Goal: Submit feedback/report problem

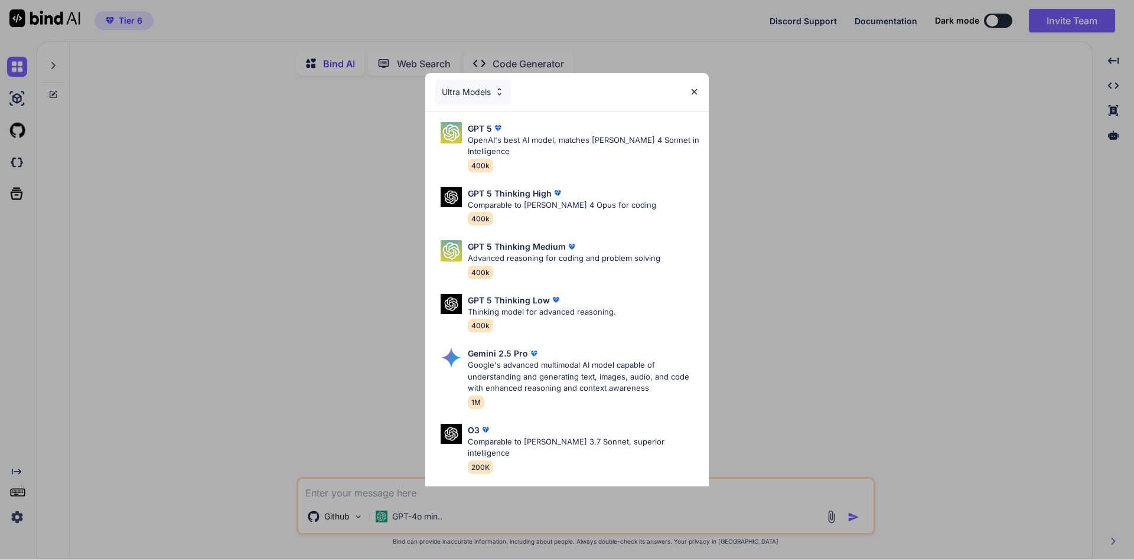
type textarea "x"
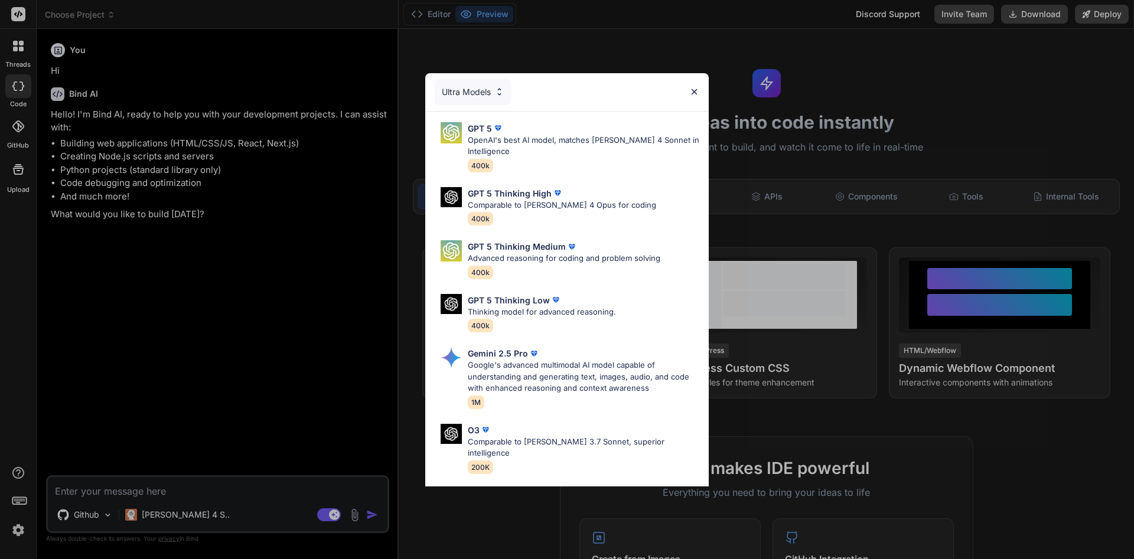
click at [688, 87] on div "Ultra Models" at bounding box center [567, 92] width 284 height 38
click at [692, 89] on img at bounding box center [694, 92] width 10 height 10
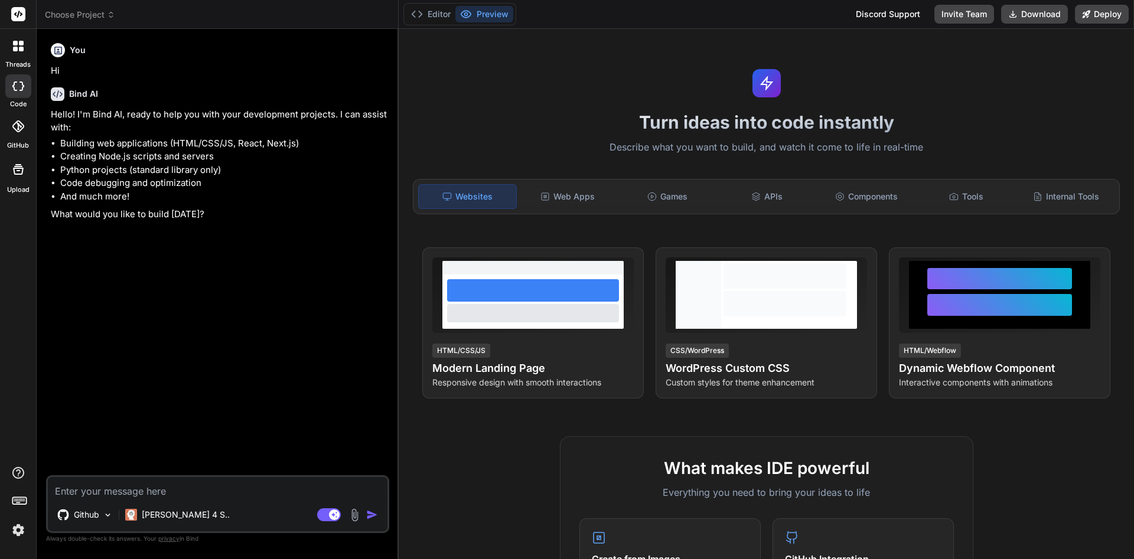
click at [21, 121] on icon at bounding box center [18, 127] width 12 height 12
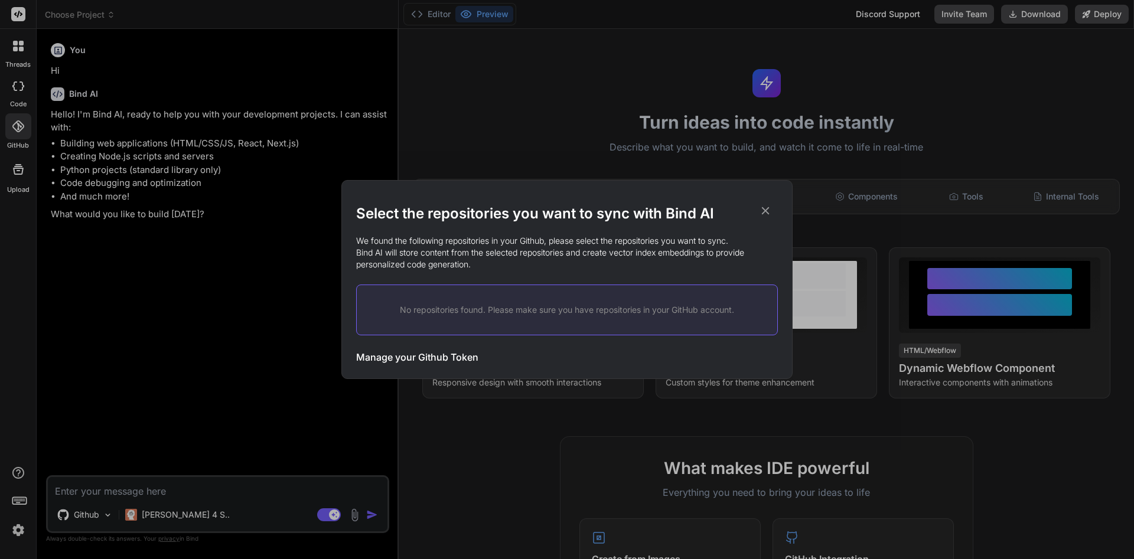
click at [771, 198] on div "Select the repositories you want to sync with Bind AI We found the following re…" at bounding box center [567, 280] width 422 height 198
click at [765, 216] on icon at bounding box center [765, 210] width 13 height 13
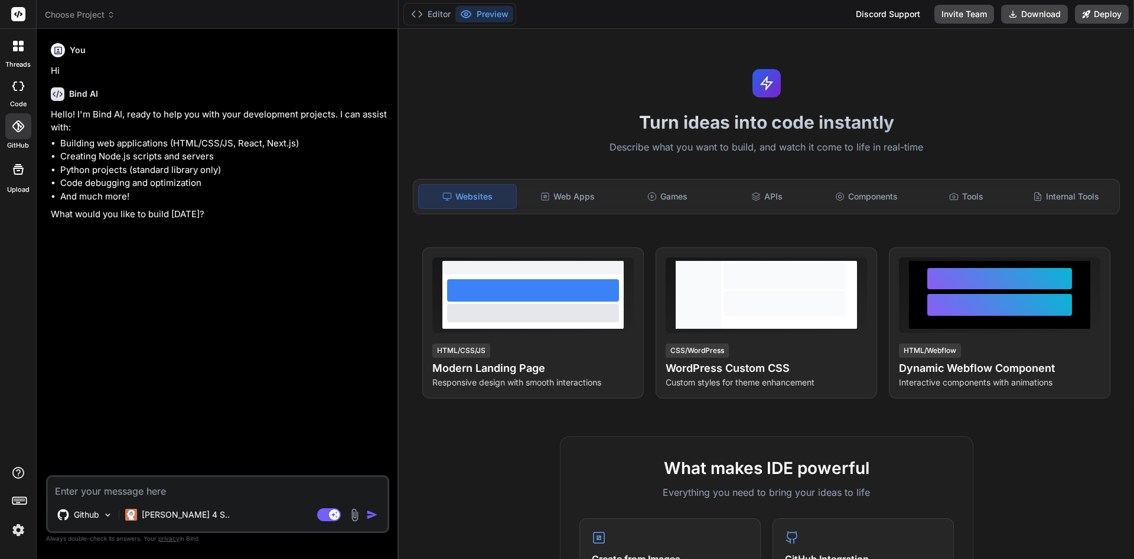
click at [12, 92] on div at bounding box center [18, 86] width 26 height 24
click at [21, 63] on label "threads" at bounding box center [17, 65] width 25 height 10
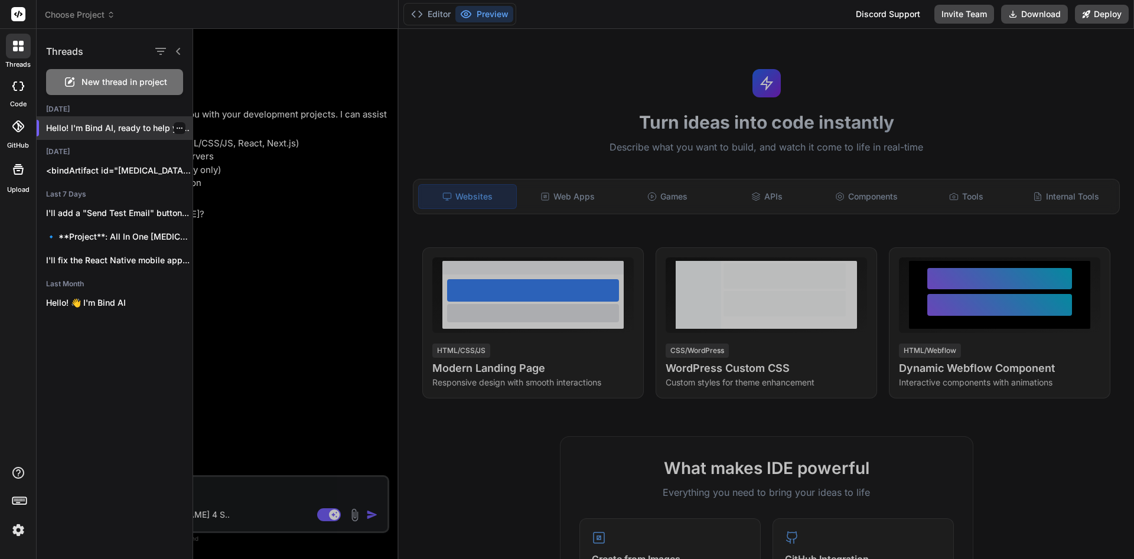
click at [102, 127] on p "Hello! I'm Bind AI, ready to help you wi..." at bounding box center [119, 128] width 146 height 12
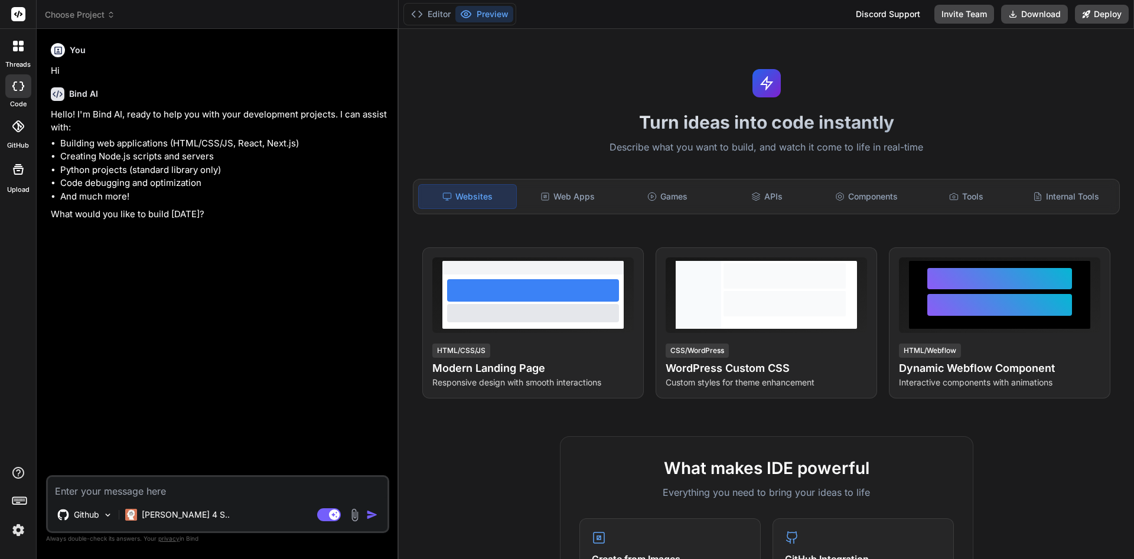
click at [18, 50] on icon at bounding box center [18, 46] width 11 height 11
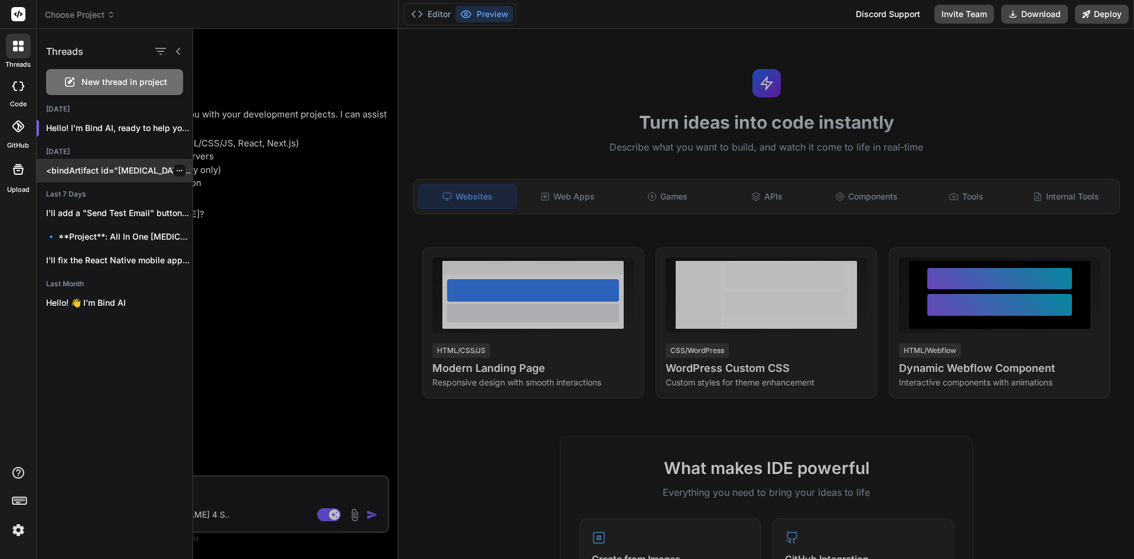
click at [133, 171] on p "<bindArtifact id="drug-testing-platform" title="On-Demand Drug Testing Platform…" at bounding box center [119, 171] width 146 height 12
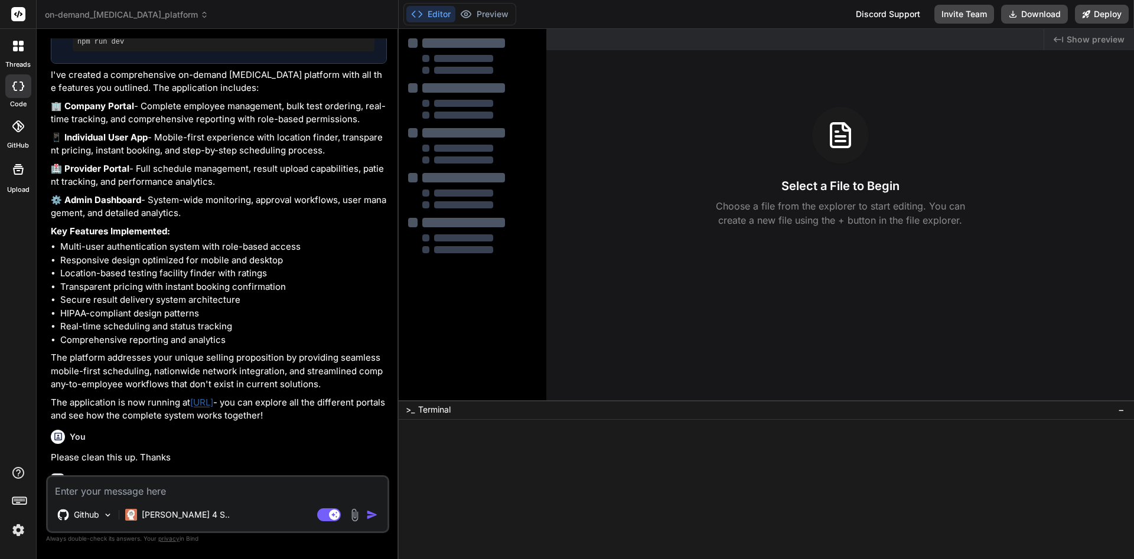
scroll to position [2157, 0]
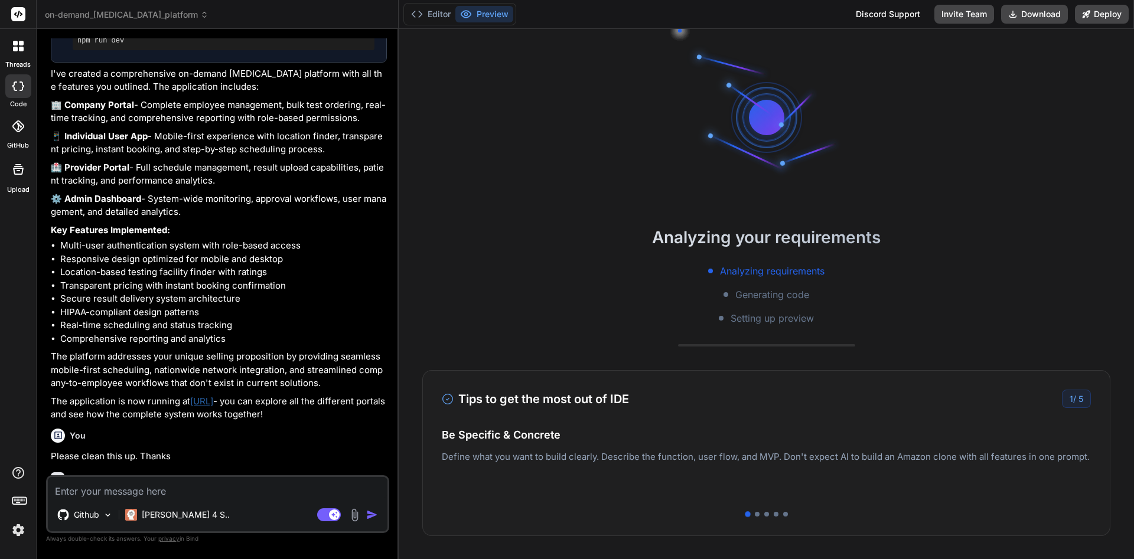
click at [11, 46] on div at bounding box center [18, 46] width 25 height 25
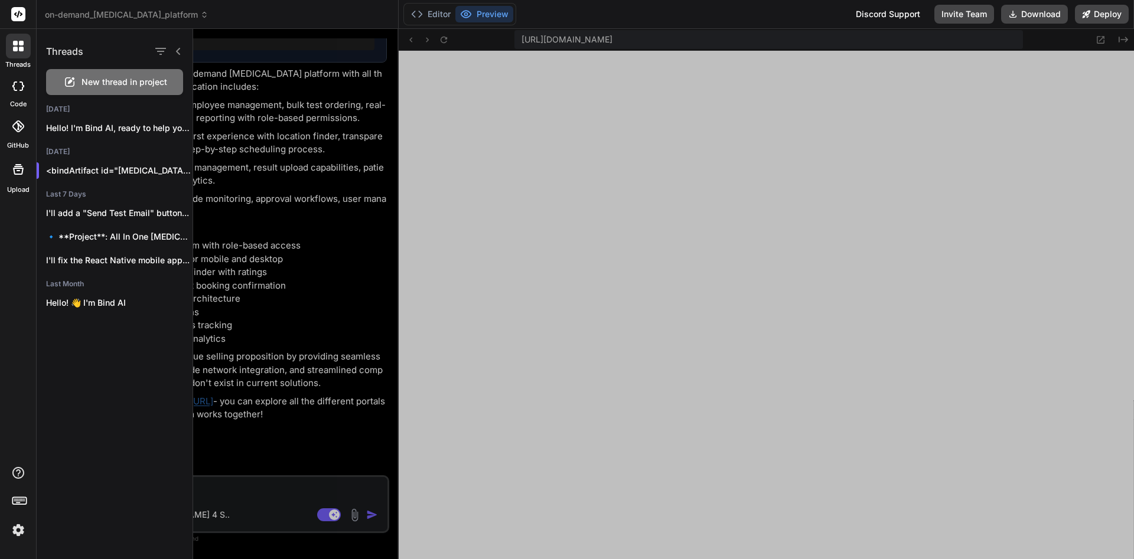
scroll to position [460, 0]
click at [688, 79] on div at bounding box center [663, 294] width 941 height 530
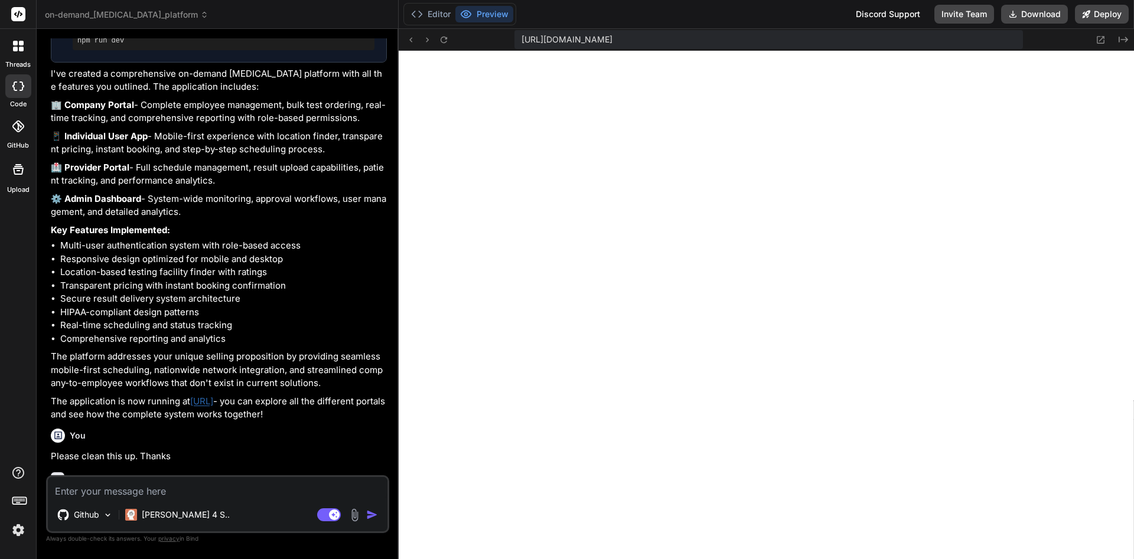
scroll to position [494, 0]
click at [228, 488] on textarea at bounding box center [218, 487] width 340 height 21
type textarea "x"
type textarea "pl"
type textarea "x"
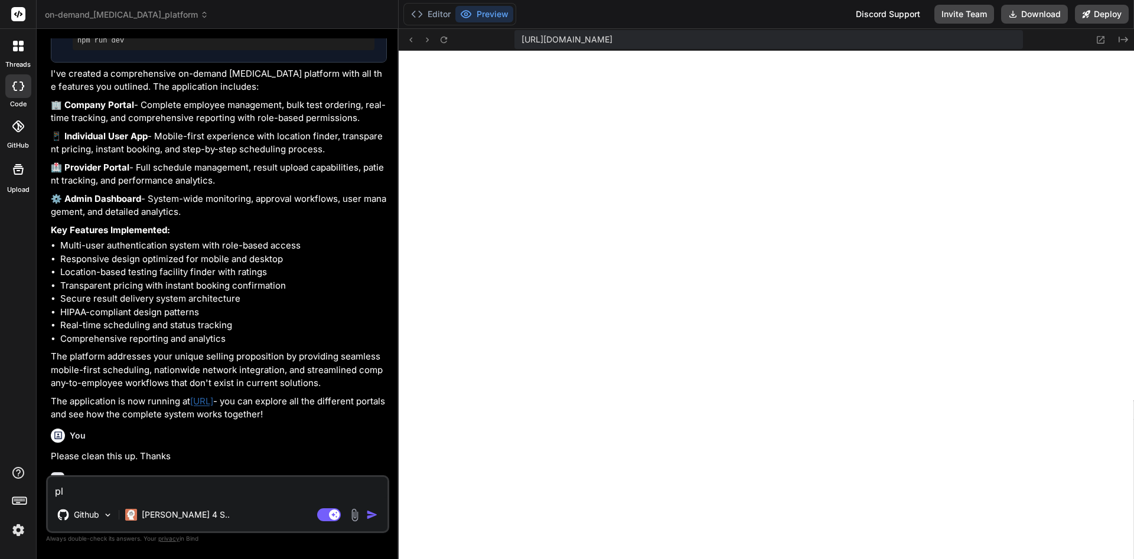
type textarea "ple"
type textarea "x"
type textarea "plea"
type textarea "x"
type textarea "pleas"
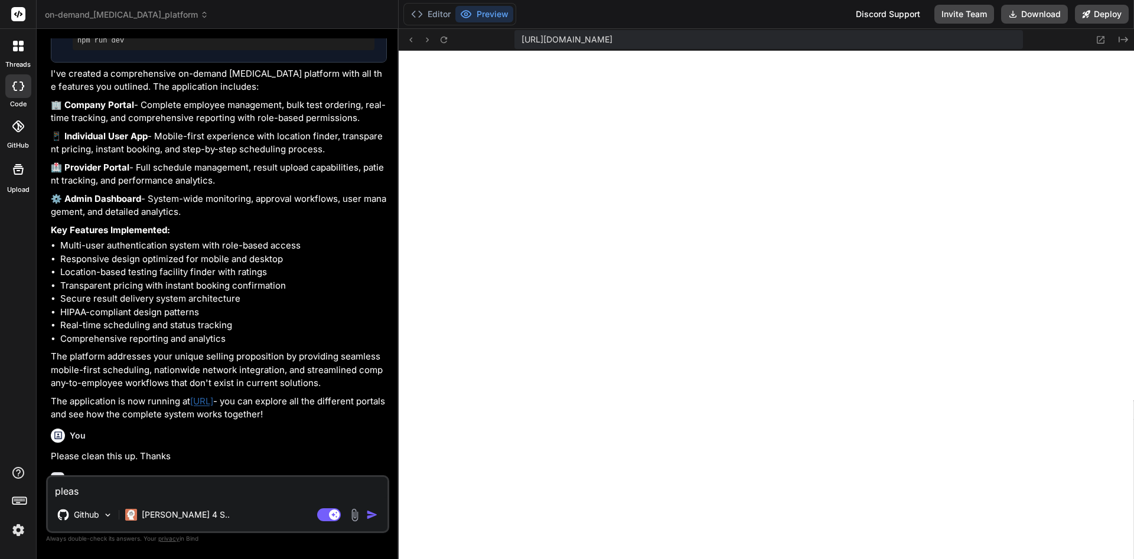
type textarea "x"
type textarea "please"
type textarea "x"
type textarea "please"
type textarea "x"
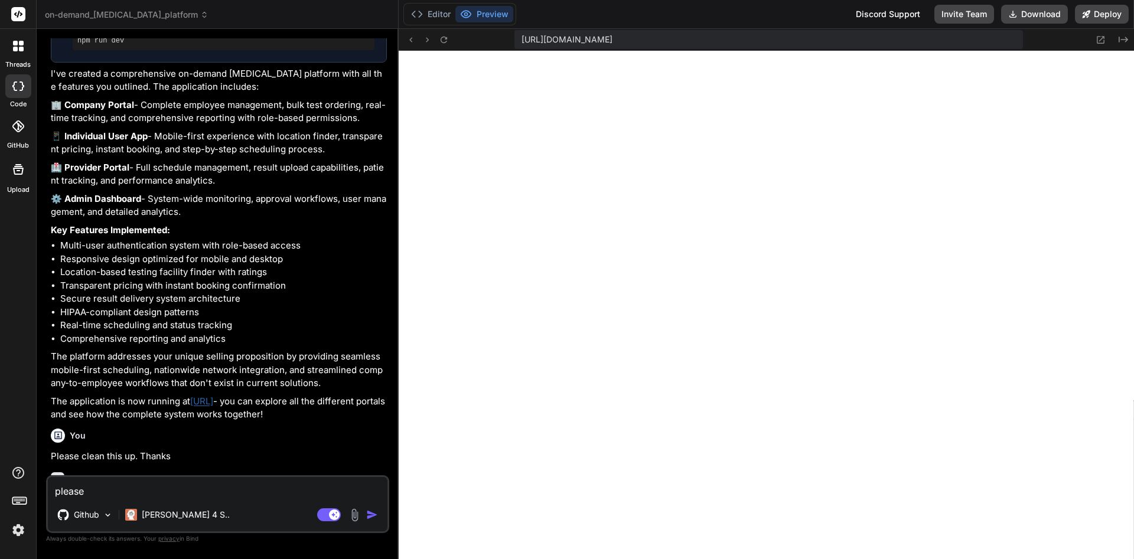
type textarea "please f"
type textarea "x"
type textarea "please fi"
type textarea "x"
type textarea "please fix"
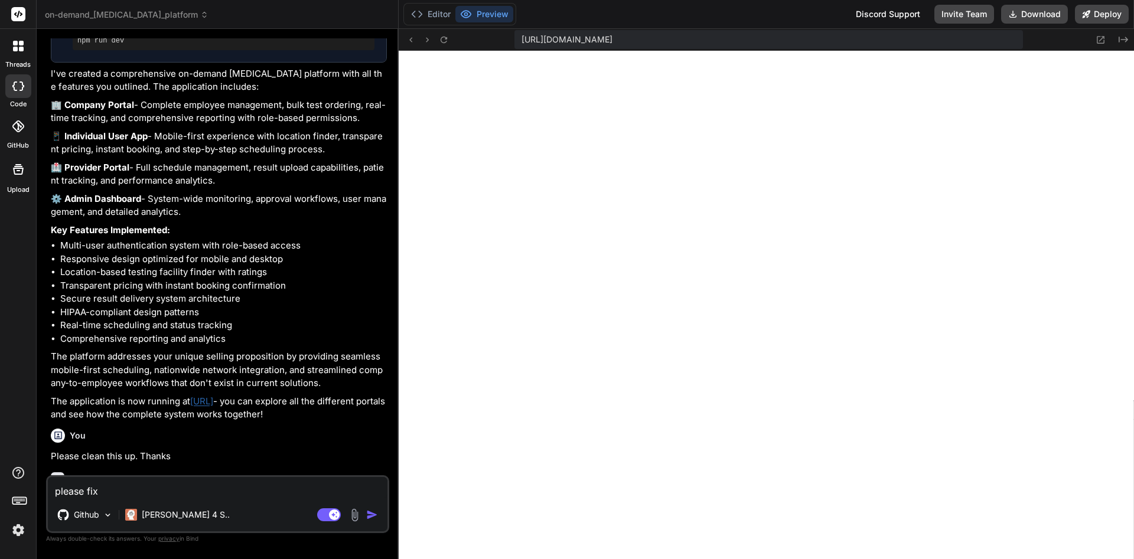
type textarea "x"
type textarea "please fix"
type textarea "x"
type textarea "please fix e"
type textarea "x"
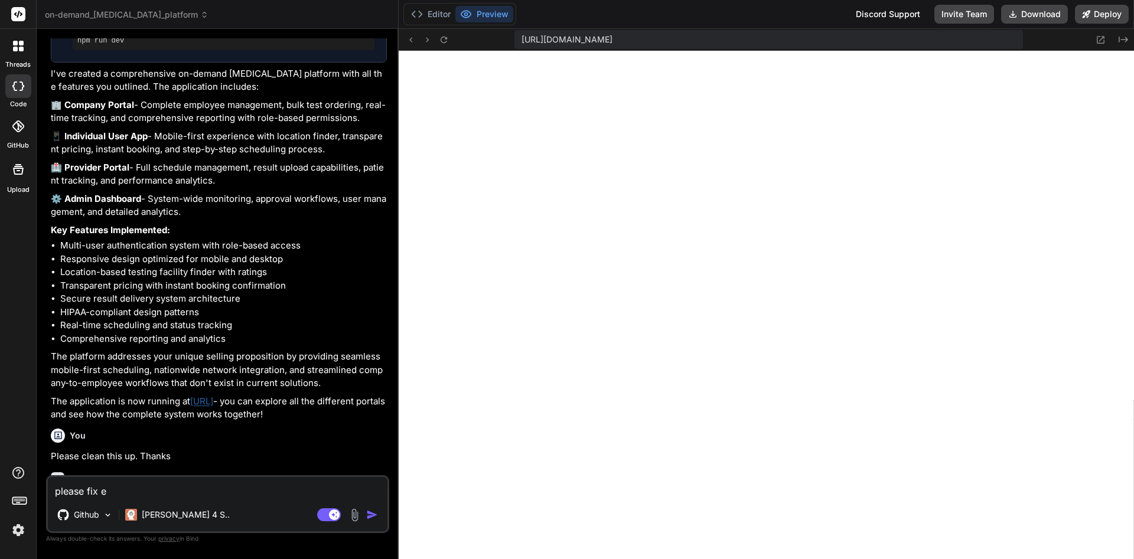
type textarea "please fix er"
type textarea "x"
type textarea "please fix err"
type textarea "x"
type textarea "please fix erro"
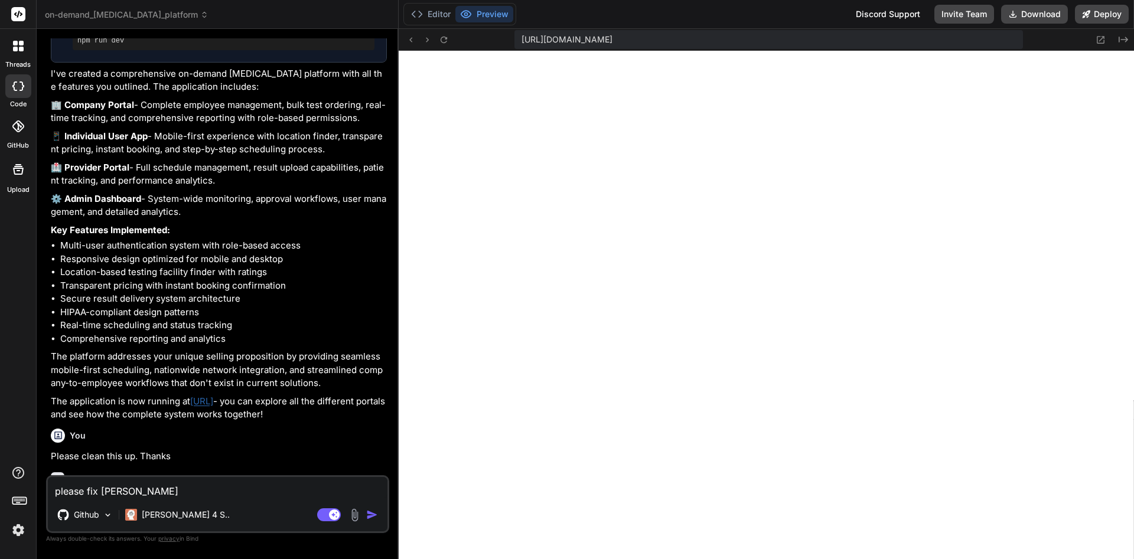
type textarea "x"
type textarea "please fix error"
type textarea "x"
type textarea "please fix error"
type textarea "x"
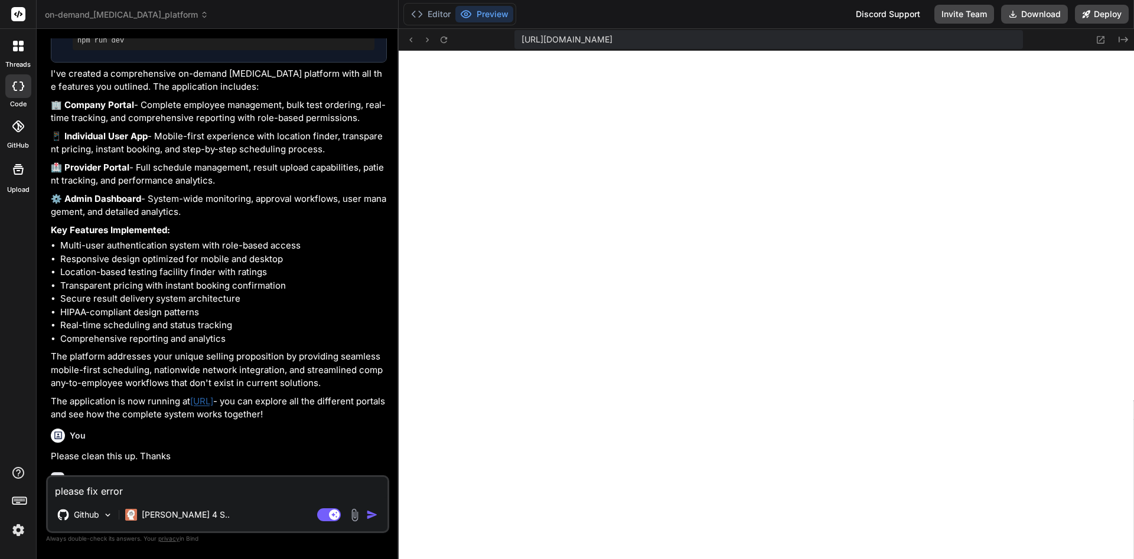
type textarea "please fix error ""
paste textarea "TypeError: __webpack_require__.n is not a function"
type textarea "x"
type textarea "please fix error "TypeError: __webpack_require__.n is not a function"
type textarea "x"
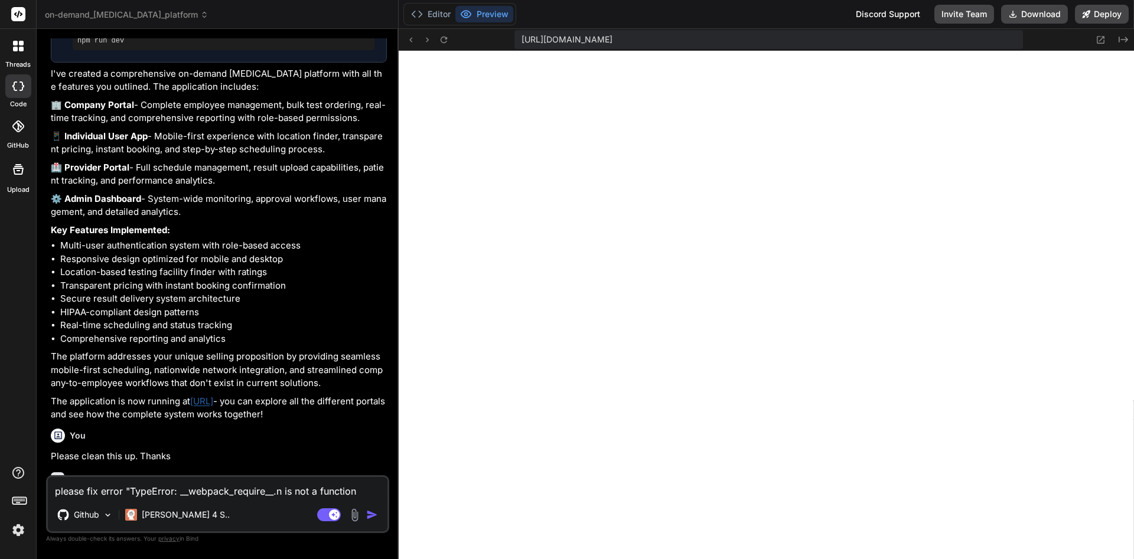
type textarea "please fix error "TypeError: __webpack_require__.n is not a function""
type textarea "x"
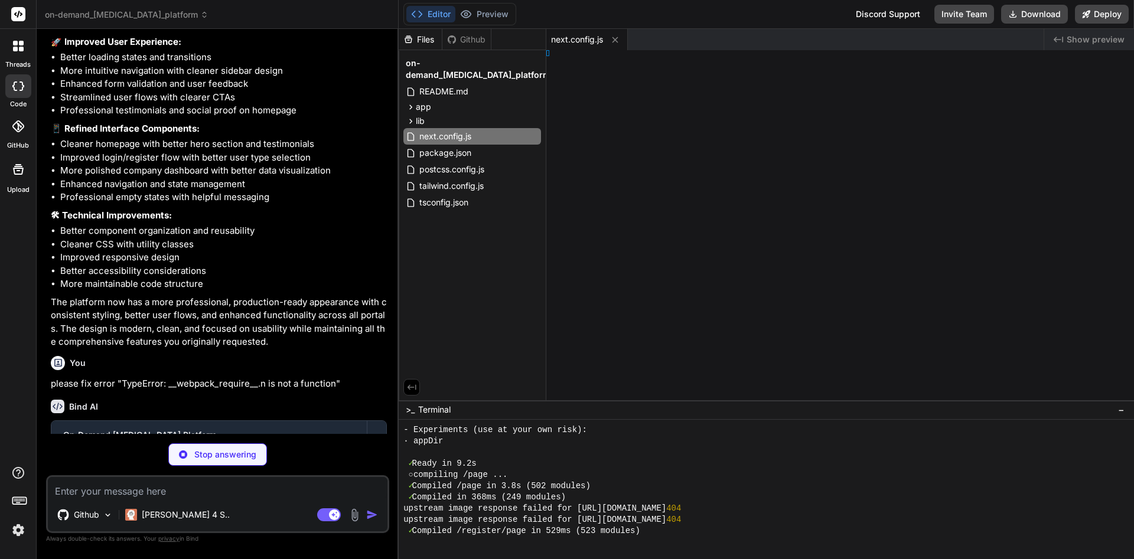
scroll to position [505, 0]
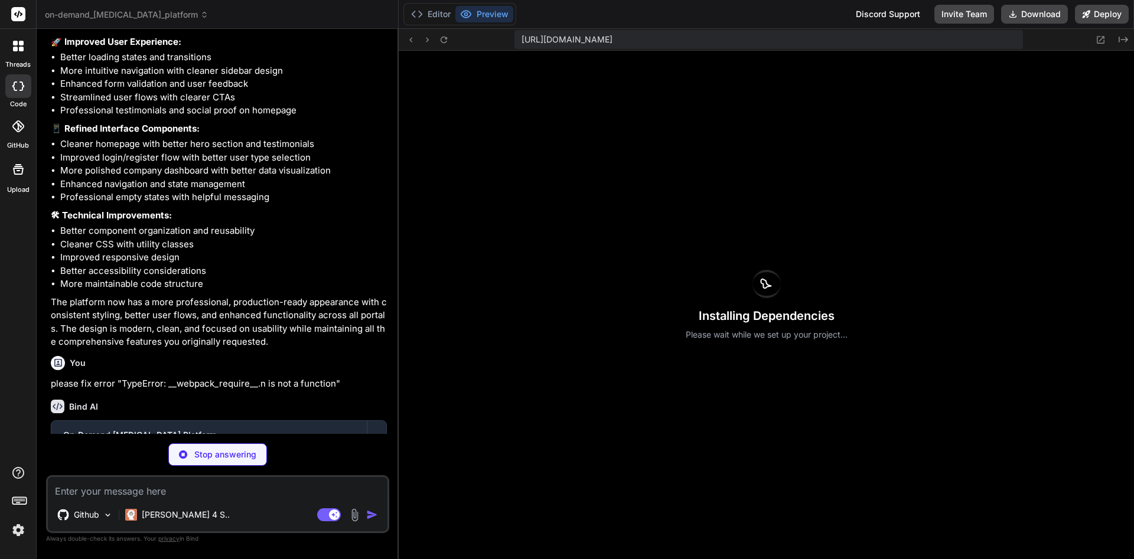
type textarea "x"
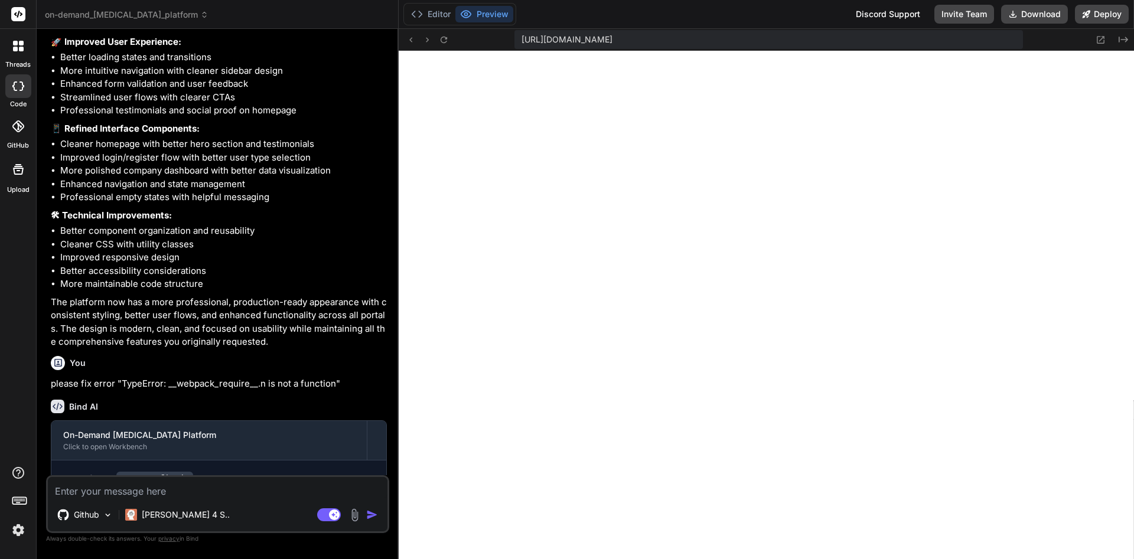
scroll to position [1796, 0]
